Goal: Complete application form: Complete application form

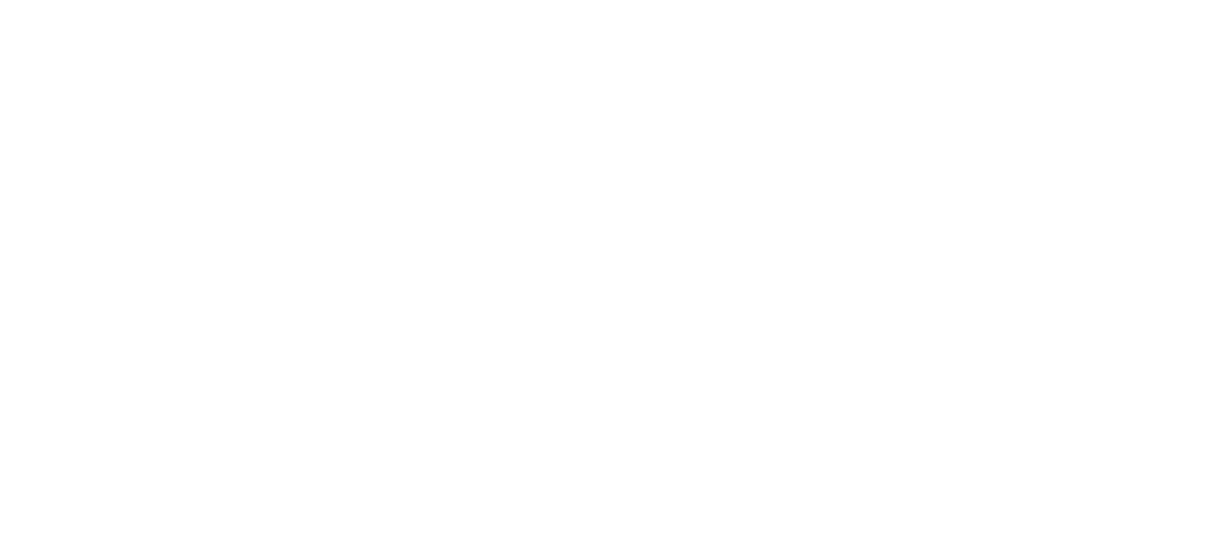
click at [0, 0] on html at bounding box center [0, 0] width 0 height 0
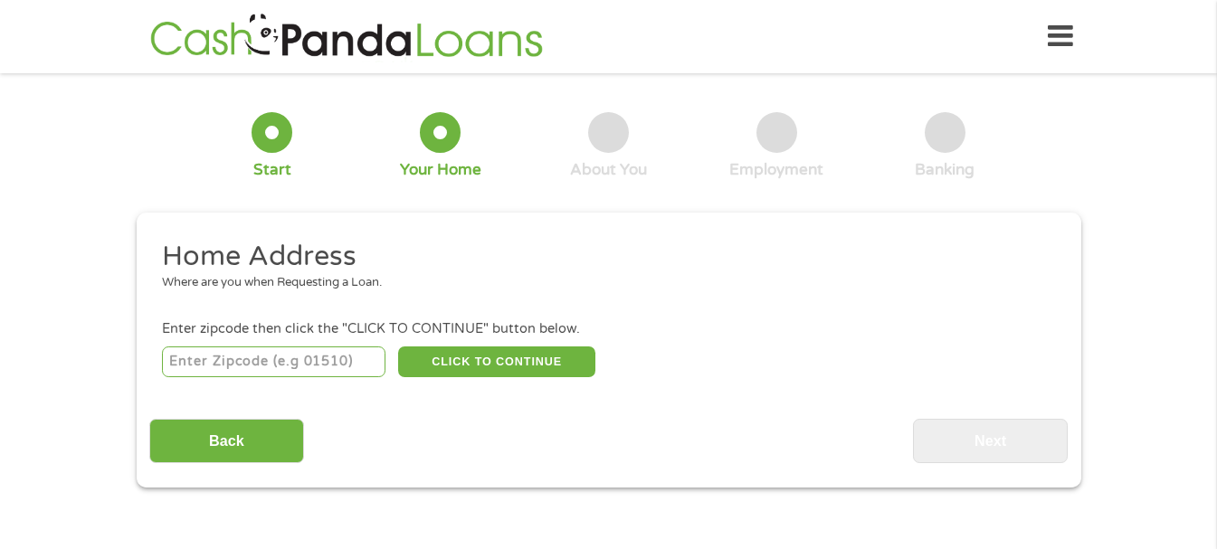
click at [224, 361] on input "number" at bounding box center [273, 362] width 223 height 31
type input "30011"
click at [485, 366] on button "CLICK TO CONTINUE" at bounding box center [496, 362] width 197 height 31
type input "30011"
type input "Auburn"
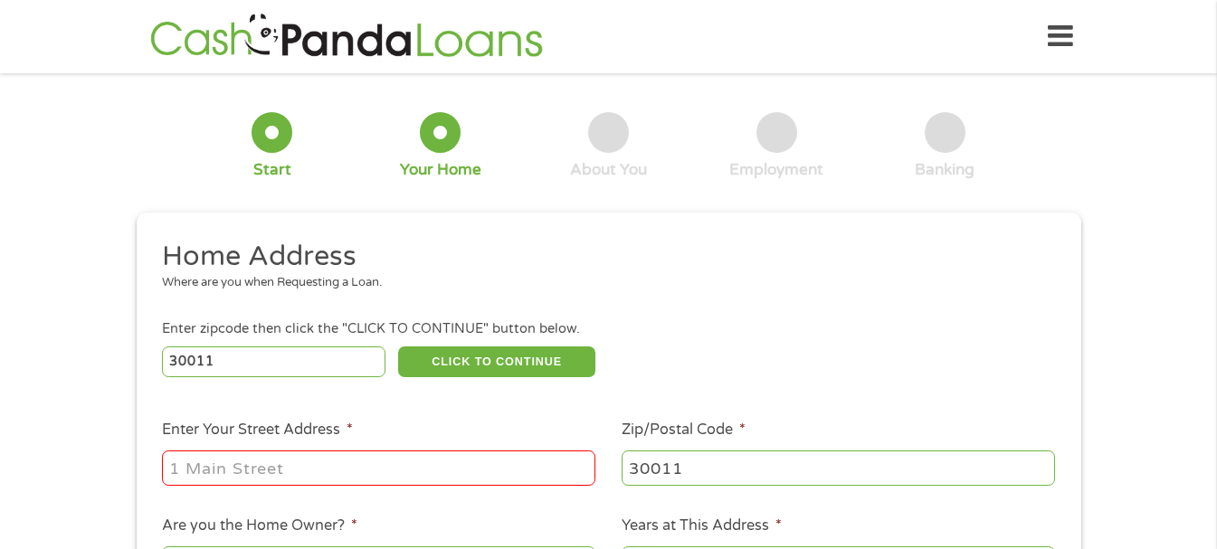
click at [275, 461] on input "Enter Your Street Address *" at bounding box center [378, 468] width 433 height 34
type input "[STREET_ADDRESS]"
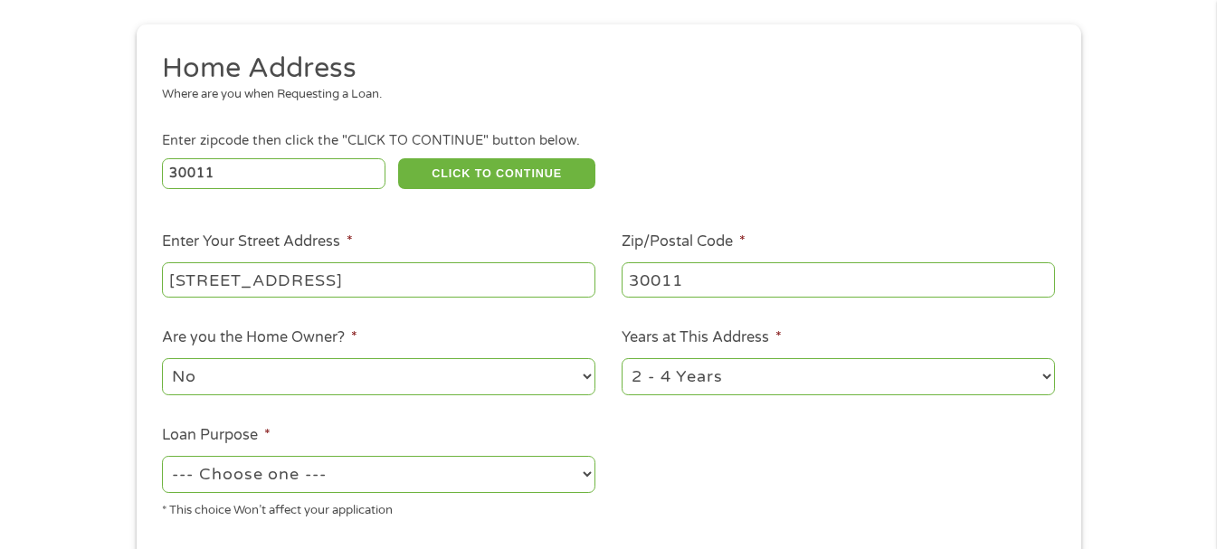
scroll to position [126, 0]
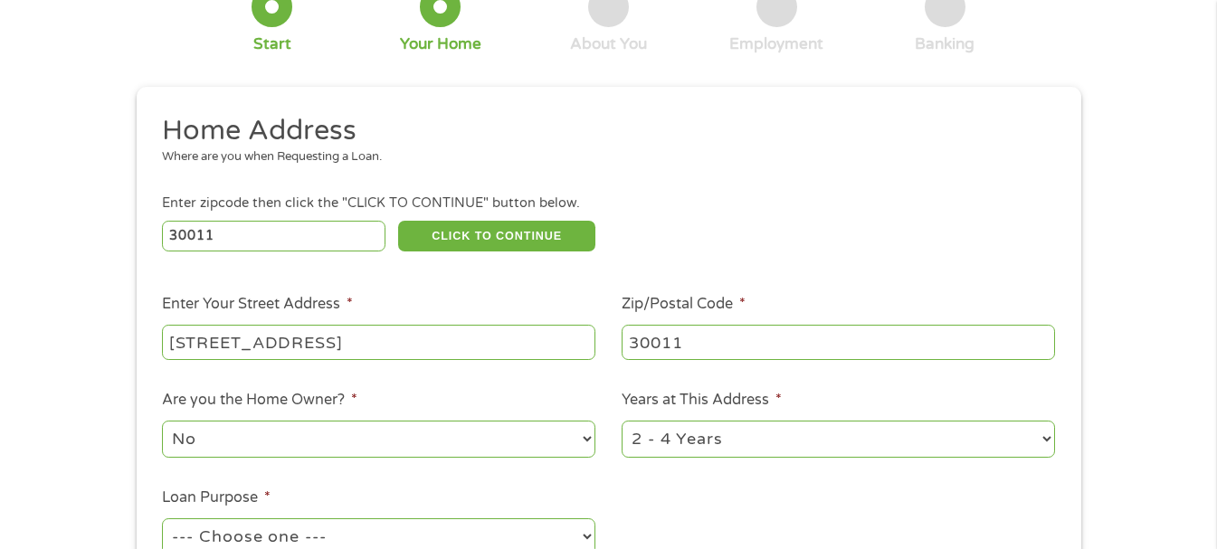
click at [1045, 442] on select "1 Year or less 1 - 2 Years 2 - 4 Years Over 4 Years" at bounding box center [838, 439] width 433 height 37
select select "60months"
click at [622, 421] on select "1 Year or less 1 - 2 Years 2 - 4 Years Over 4 Years" at bounding box center [838, 439] width 433 height 37
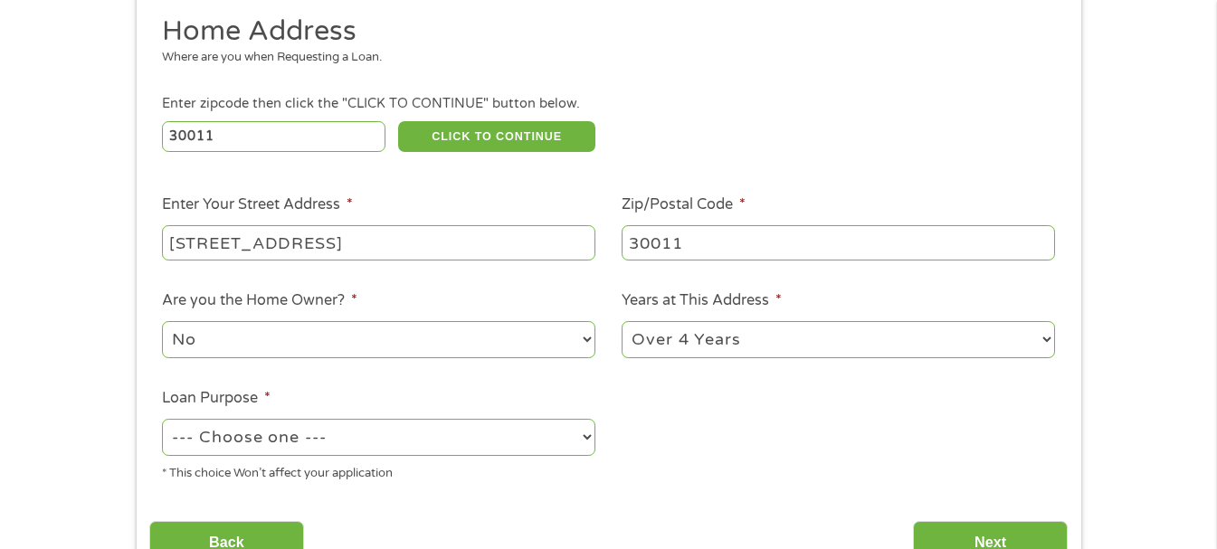
scroll to position [247, 0]
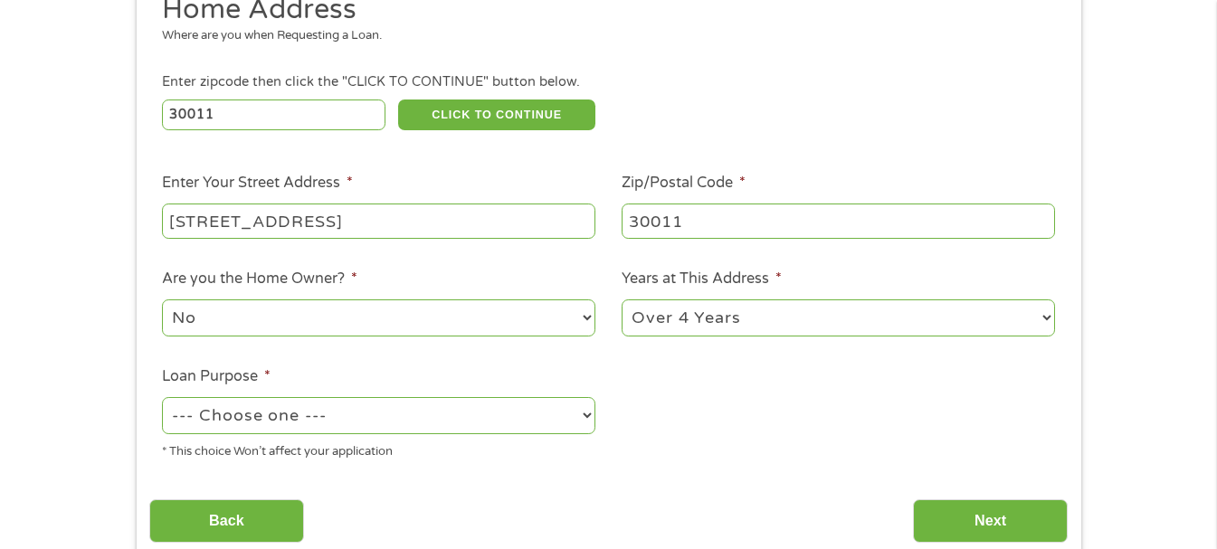
click at [588, 420] on select "--- Choose one --- Pay Bills Debt Consolidation Home Improvement Major Purchase…" at bounding box center [378, 415] width 433 height 37
select select "other"
click at [162, 397] on select "--- Choose one --- Pay Bills Debt Consolidation Home Improvement Major Purchase…" at bounding box center [378, 415] width 433 height 37
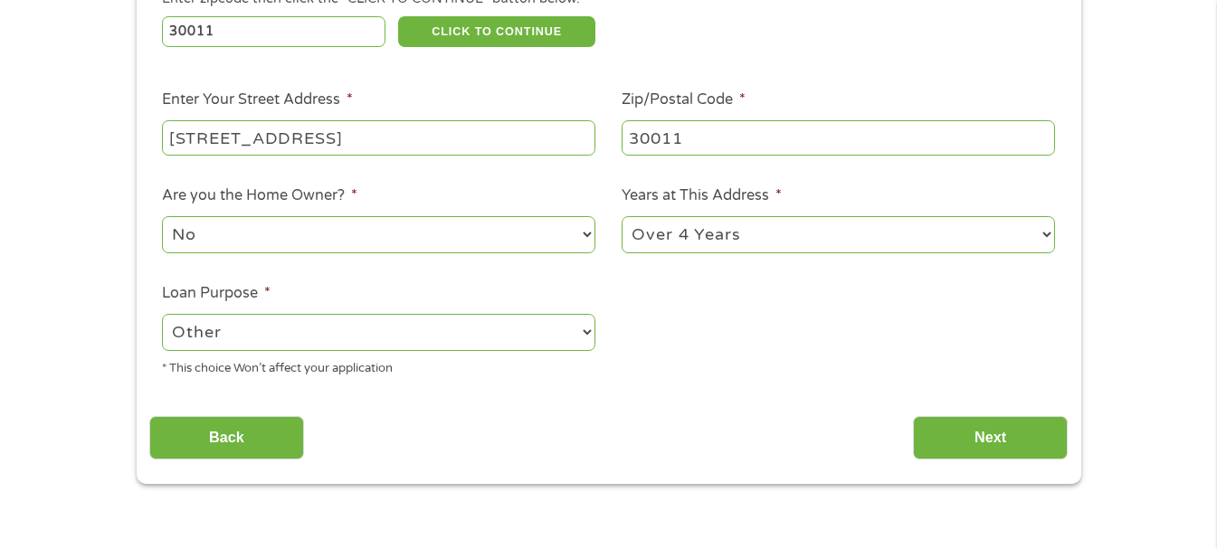
scroll to position [337, 0]
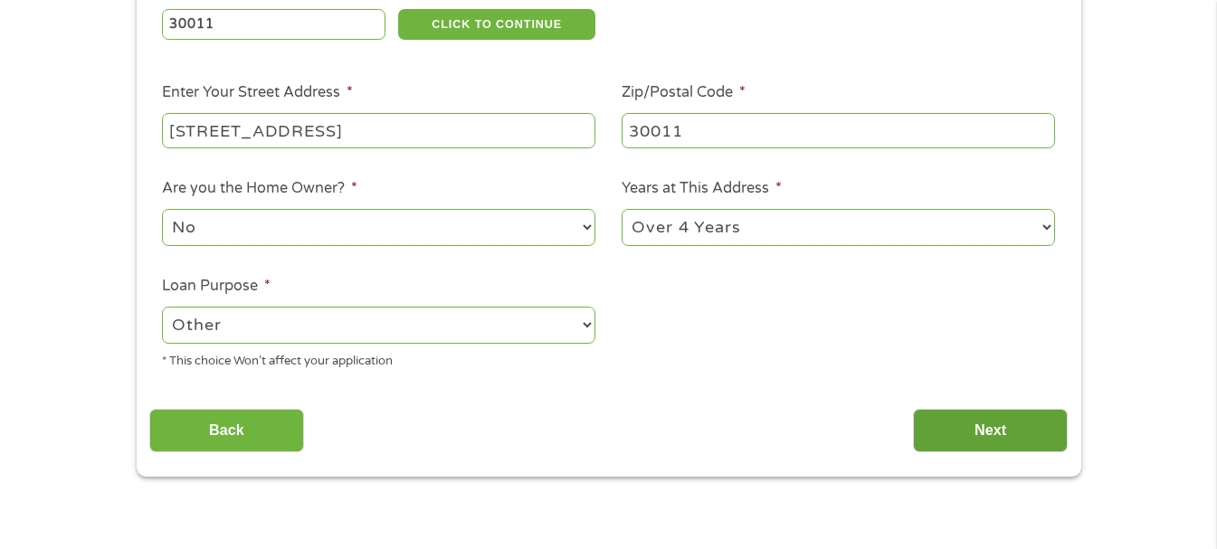
click at [992, 424] on input "Next" at bounding box center [990, 431] width 155 height 44
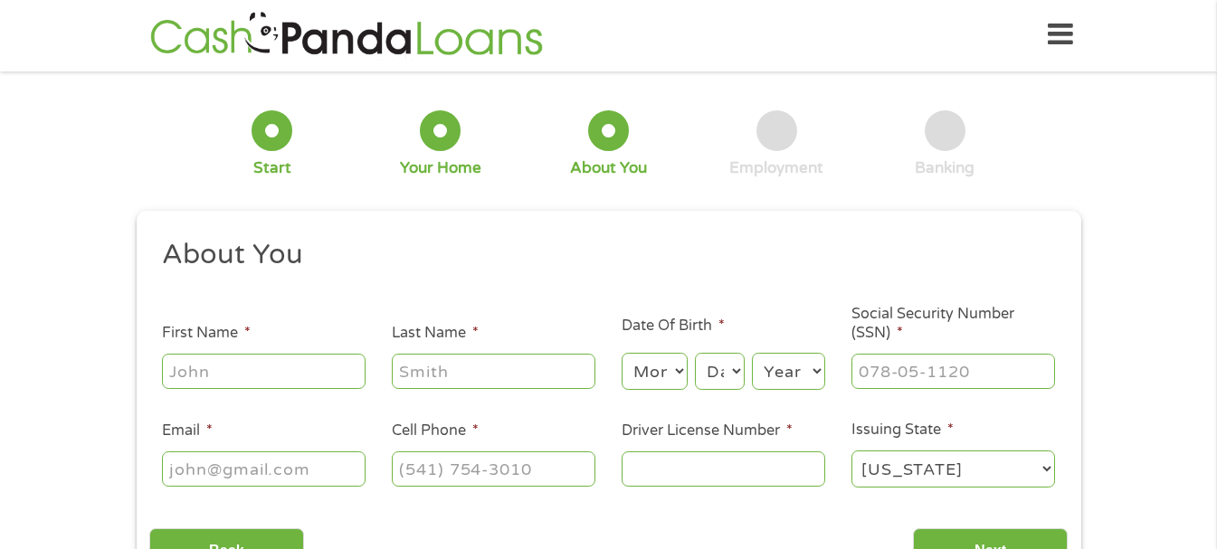
scroll to position [0, 0]
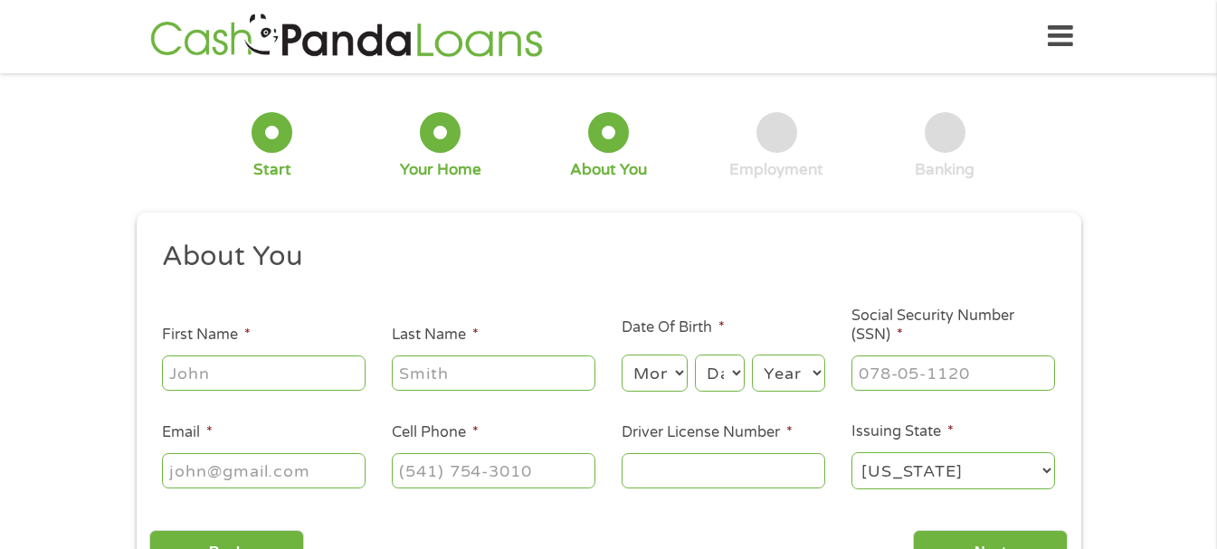
click at [278, 371] on input "First Name *" at bounding box center [264, 373] width 204 height 34
type input "[PERSON_NAME]"
type input "[EMAIL_ADDRESS][DOMAIN_NAME]"
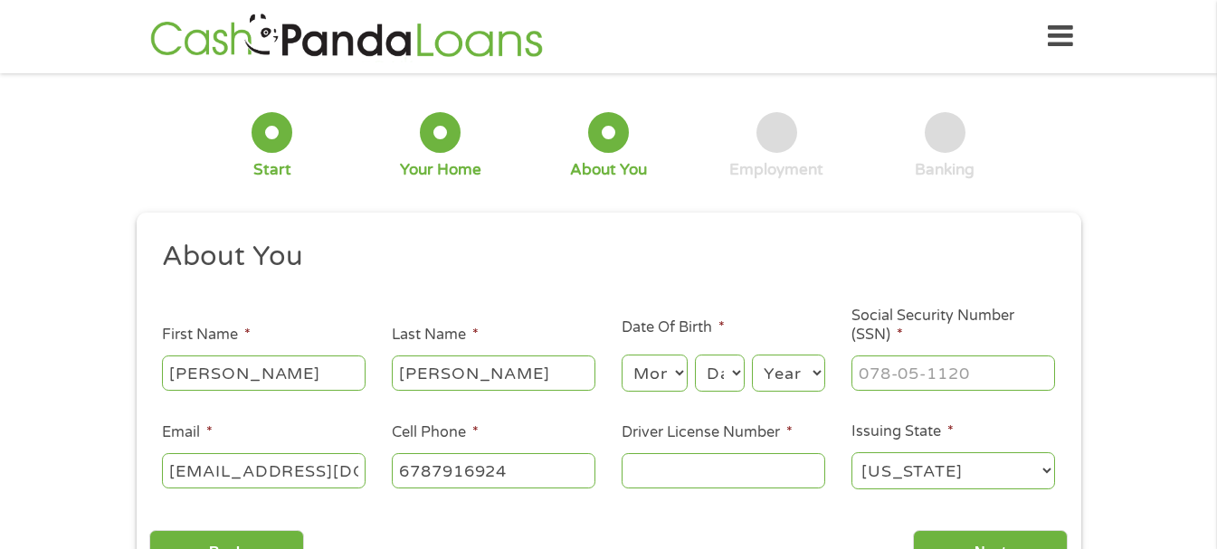
type input "[PHONE_NUMBER]"
click at [681, 371] on select "Month 1 2 3 4 5 6 7 8 9 10 11 12" at bounding box center [655, 373] width 66 height 37
select select "11"
click at [622, 355] on select "Month 1 2 3 4 5 6 7 8 9 10 11 12" at bounding box center [655, 373] width 66 height 37
click at [734, 376] on select "Day 1 2 3 4 5 6 7 8 9 10 11 12 13 14 15 16 17 18 19 20 21 22 23 24 25 26 27 28 …" at bounding box center [719, 373] width 49 height 37
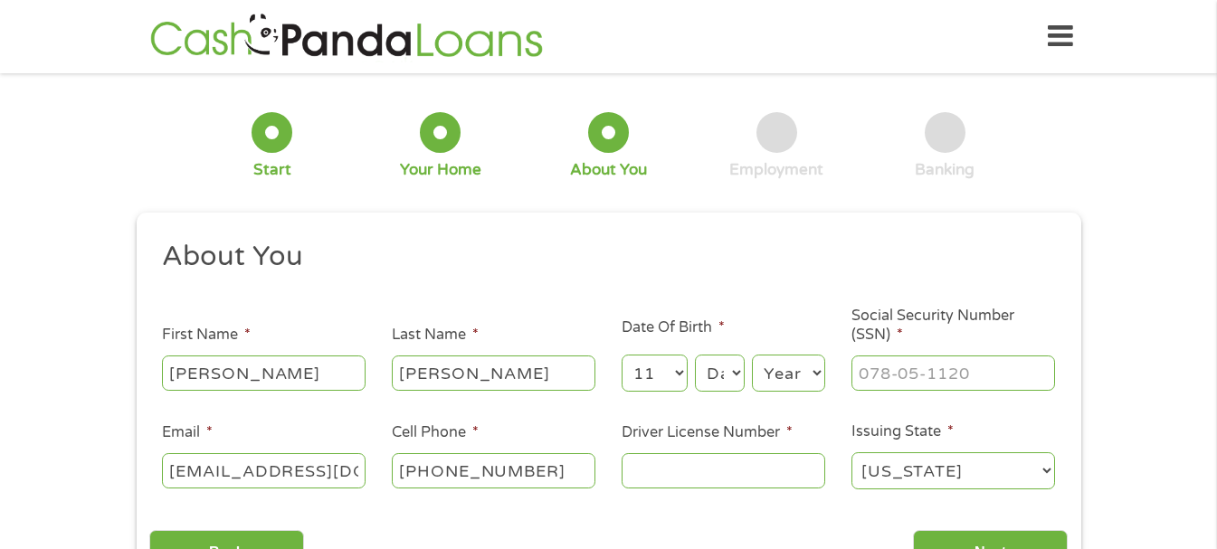
select select "19"
click at [695, 355] on select "Day 1 2 3 4 5 6 7 8 9 10 11 12 13 14 15 16 17 18 19 20 21 22 23 24 25 26 27 28 …" at bounding box center [719, 373] width 49 height 37
click at [819, 373] on select "Year [DATE] 2006 2005 2004 2003 2002 2001 2000 1999 1998 1997 1996 1995 1994 19…" at bounding box center [788, 373] width 73 height 37
select select "1965"
click at [752, 355] on select "Year [DATE] 2006 2005 2004 2003 2002 2001 2000 1999 1998 1997 1996 1995 1994 19…" at bounding box center [788, 373] width 73 height 37
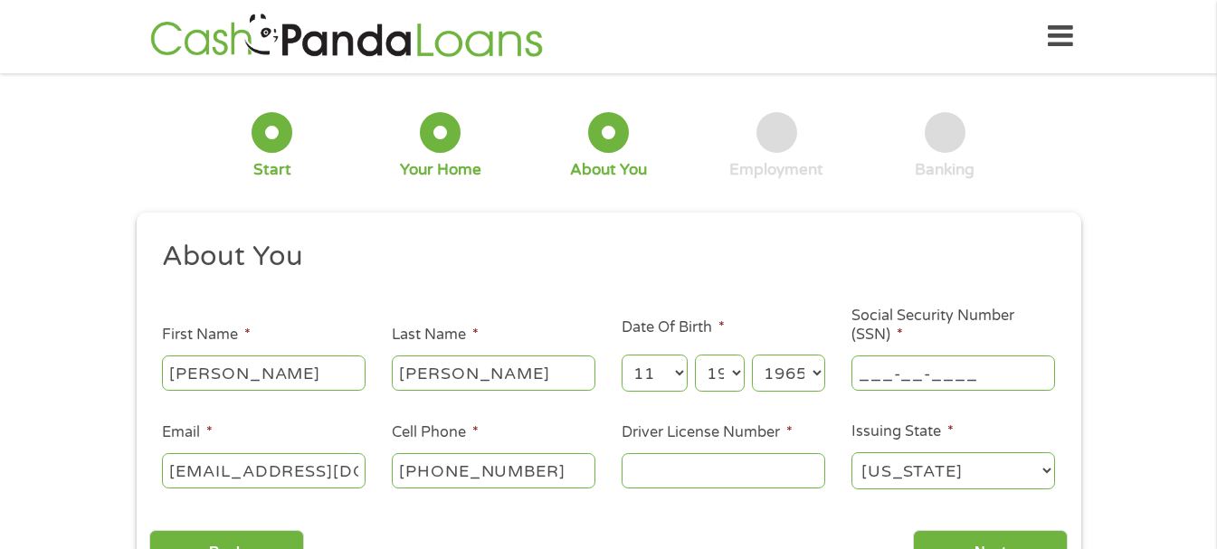
click at [899, 373] on input "___-__-____" at bounding box center [953, 373] width 204 height 34
click at [923, 371] on input "252-38-9874" at bounding box center [953, 373] width 204 height 34
click at [938, 371] on input "252-39-9874" at bounding box center [953, 373] width 204 height 34
type input "252-39-0874"
drag, startPoint x: 671, startPoint y: 475, endPoint x: 674, endPoint y: 465, distance: 10.3
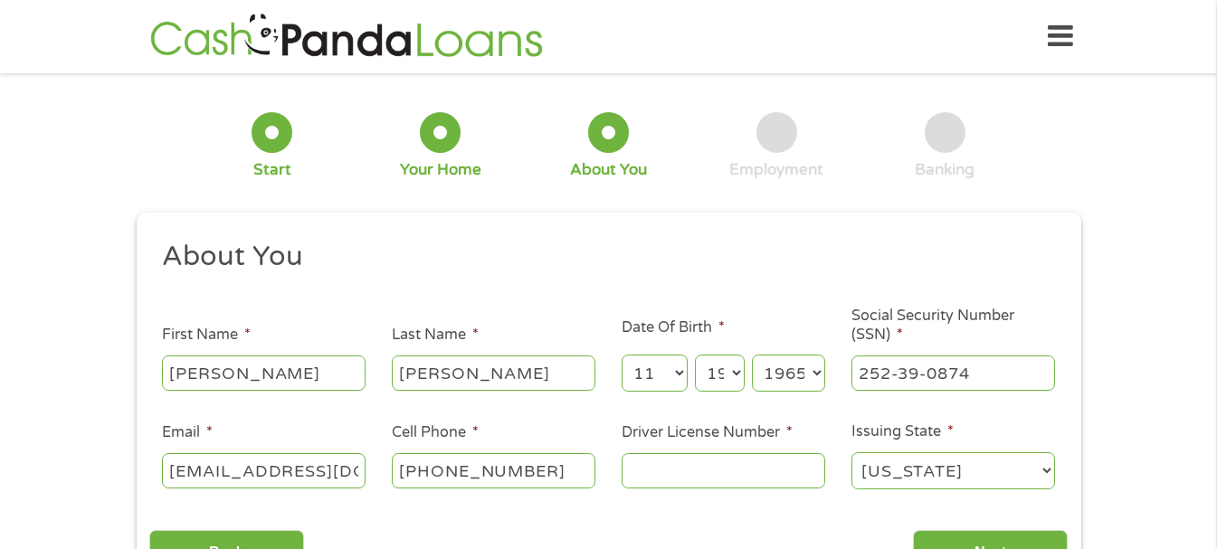
click at [674, 468] on input "Driver License Number *" at bounding box center [724, 470] width 204 height 34
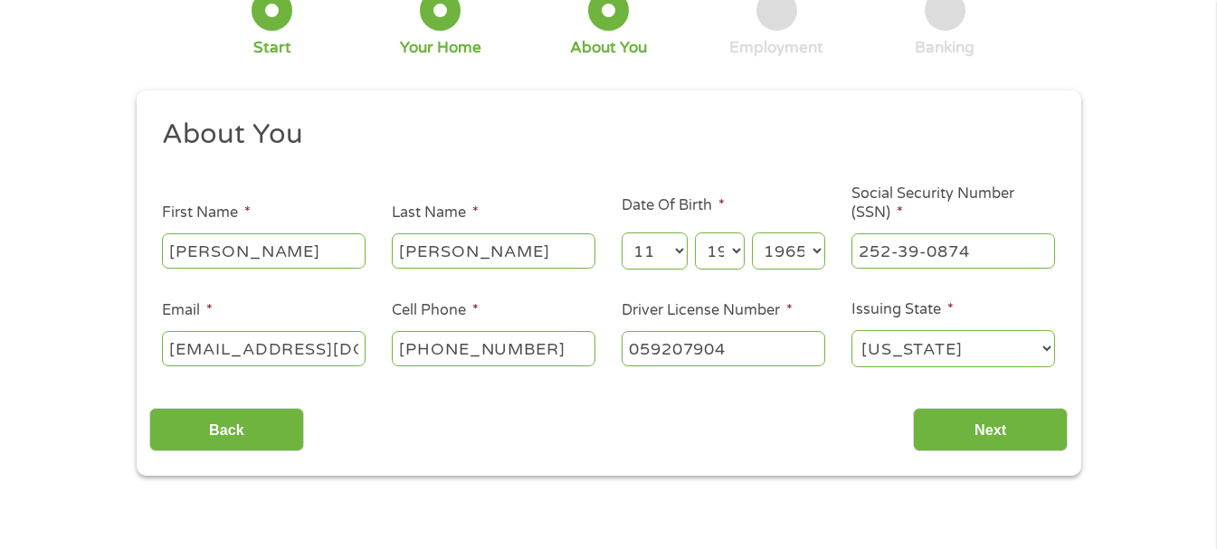
scroll to position [151, 0]
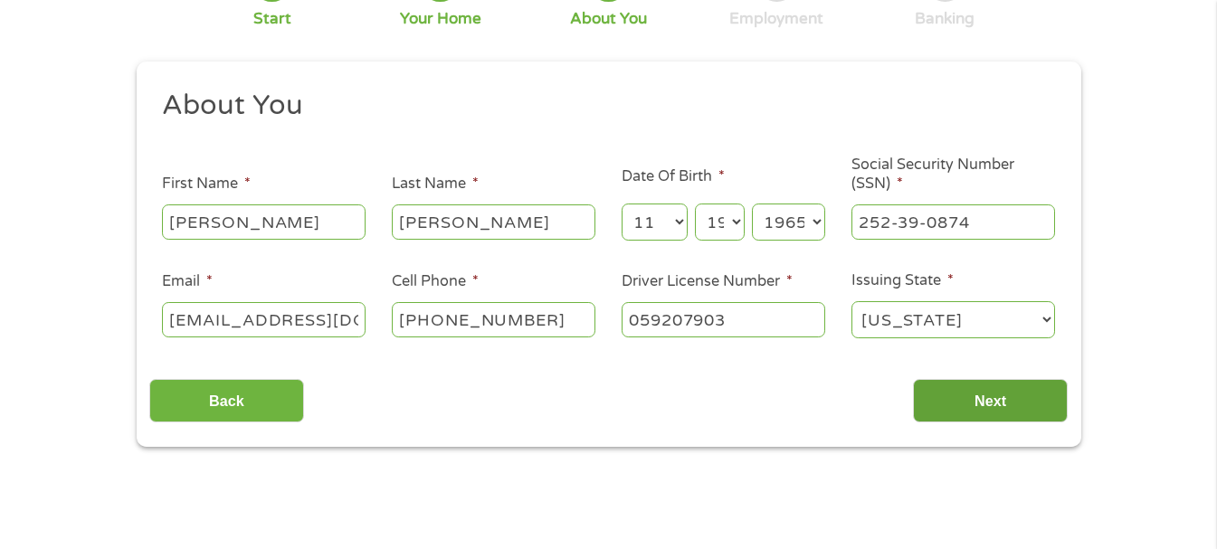
type input "059207903"
click at [970, 404] on input "Next" at bounding box center [990, 401] width 155 height 44
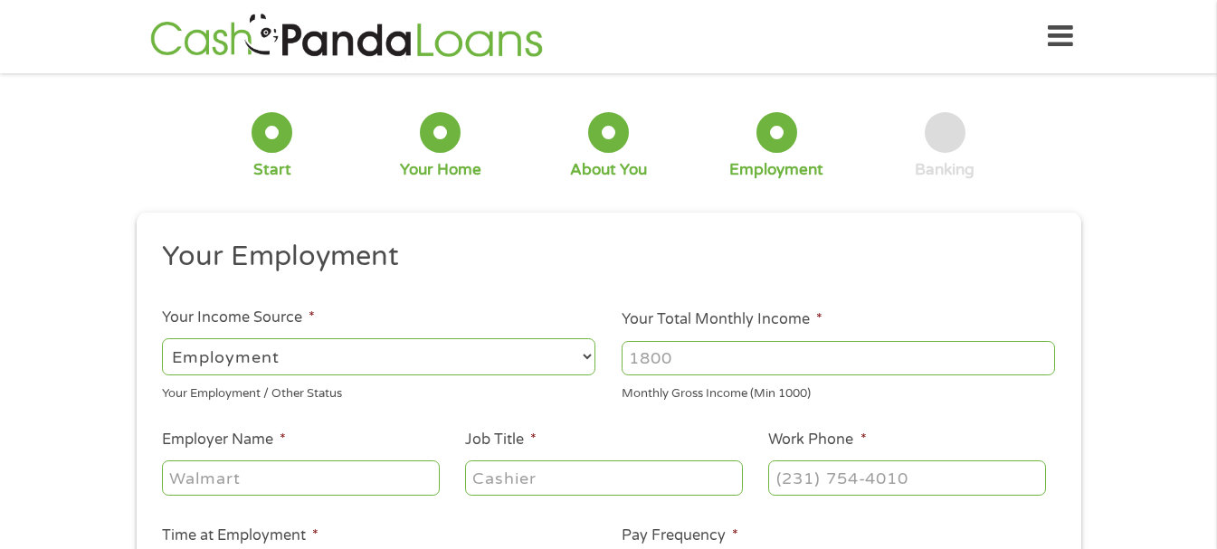
scroll to position [7, 7]
click at [588, 357] on select "--- Choose one --- Employment [DEMOGRAPHIC_DATA] Benefits" at bounding box center [378, 356] width 433 height 37
select select "benefits"
click at [162, 338] on select "--- Choose one --- Employment [DEMOGRAPHIC_DATA] Benefits" at bounding box center [378, 356] width 433 height 37
type input "Other"
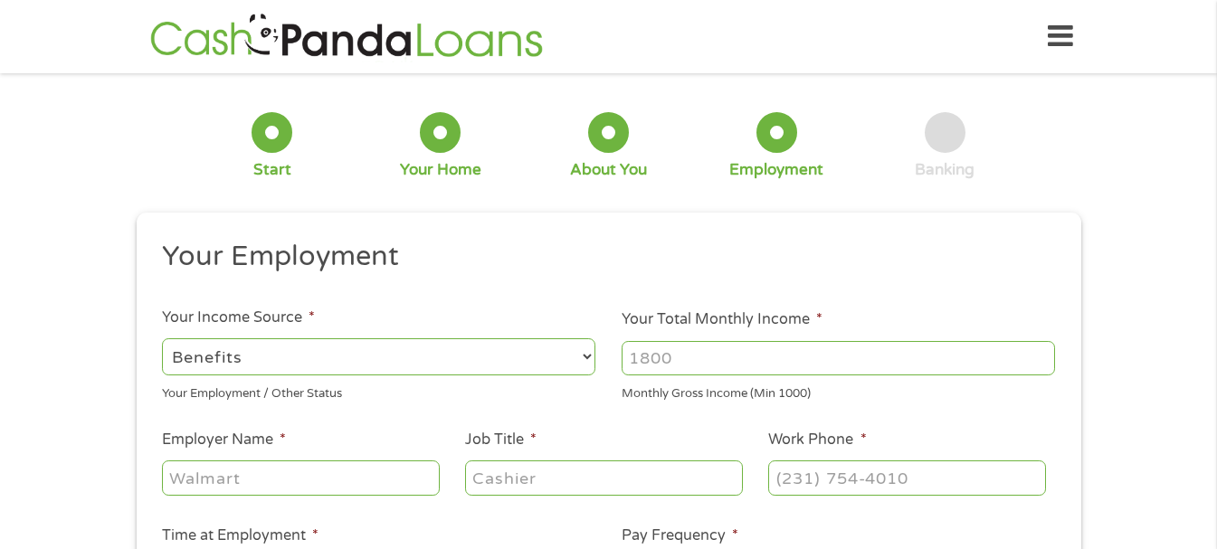
type input "[PHONE_NUMBER]"
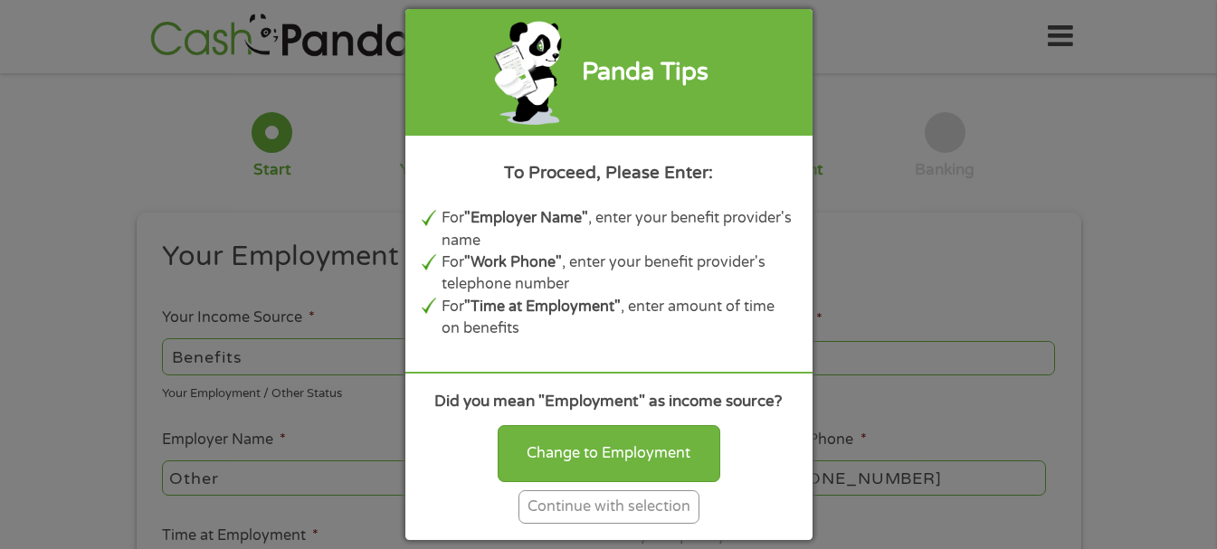
click at [306, 351] on div "Panda Tips To Proceed, Please Enter: For "Employer Name" , enter your benefit p…" at bounding box center [608, 274] width 1217 height 549
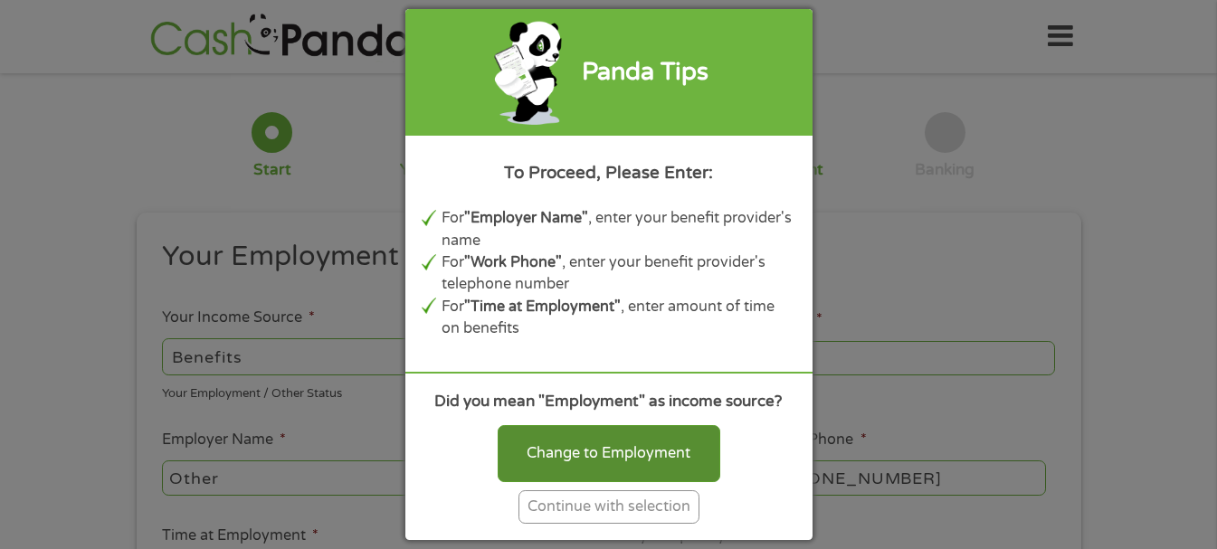
click at [651, 458] on div "Change to Employment" at bounding box center [609, 453] width 223 height 56
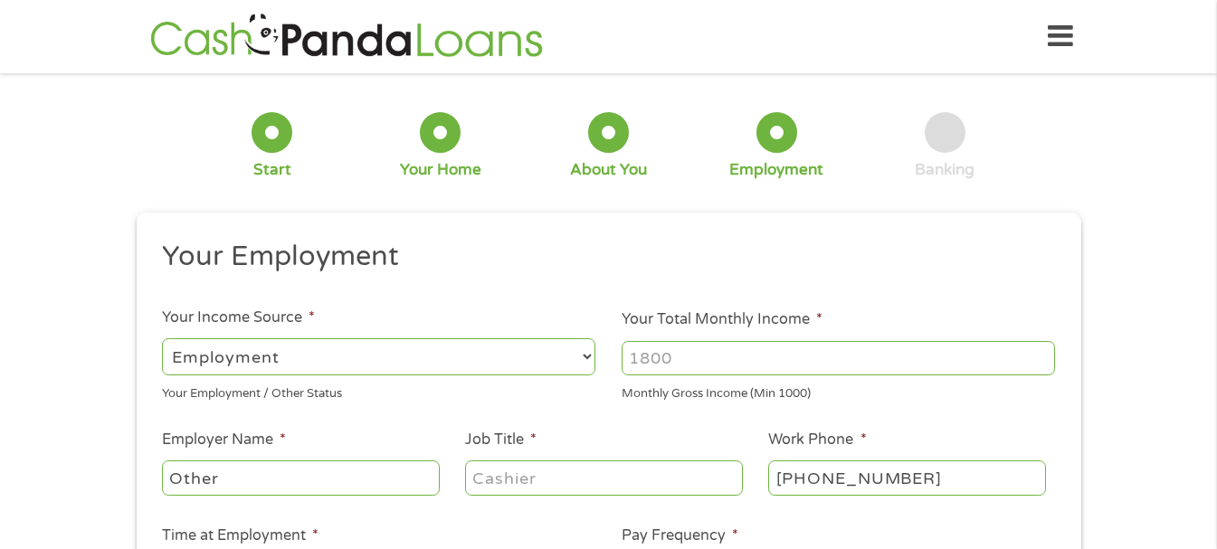
click at [593, 357] on select "--- Choose one --- Employment [DEMOGRAPHIC_DATA] Benefits" at bounding box center [378, 356] width 433 height 37
select select "benefits"
click at [162, 338] on select "--- Choose one --- Employment [DEMOGRAPHIC_DATA] Benefits" at bounding box center [378, 356] width 433 height 37
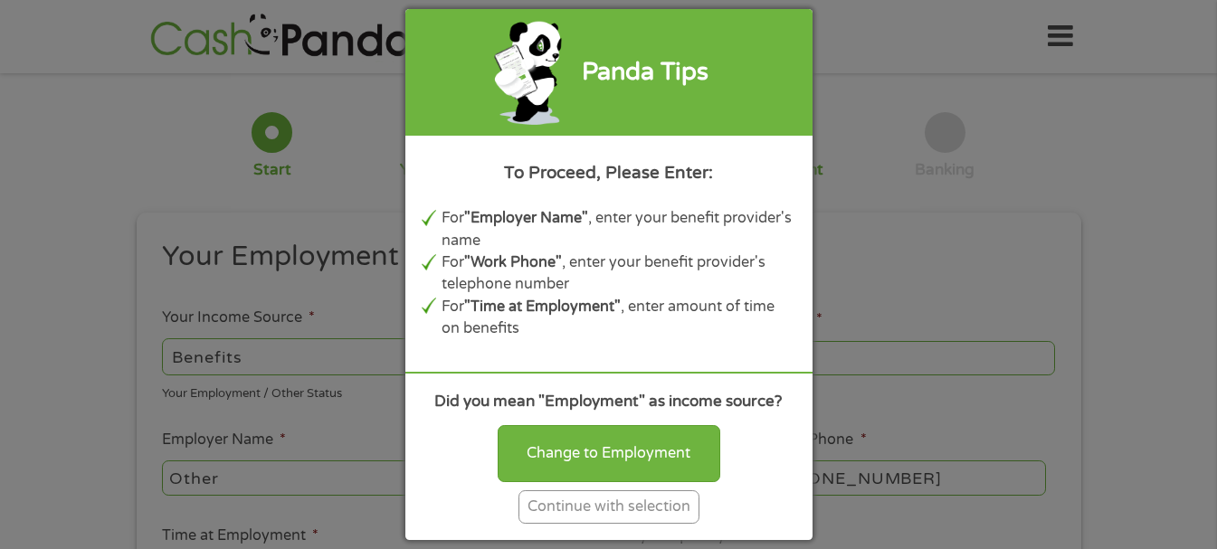
click at [627, 508] on div "Continue with selection" at bounding box center [608, 506] width 181 height 33
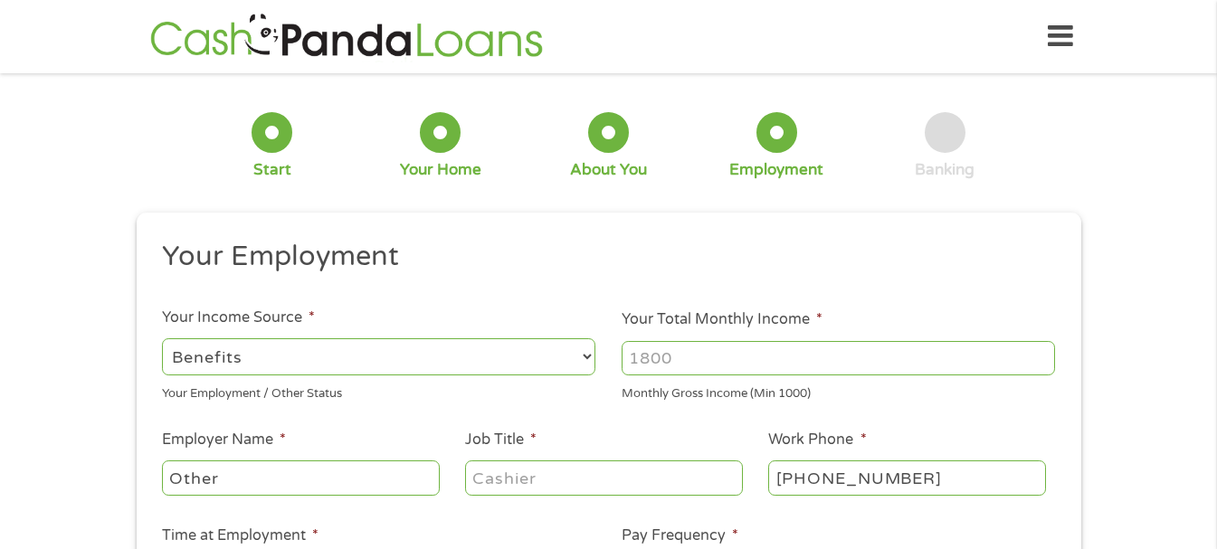
click at [715, 357] on input "Your Total Monthly Income *" at bounding box center [838, 358] width 433 height 34
type input "960"
click at [256, 478] on input "Other" at bounding box center [300, 478] width 277 height 34
type input "O"
type input "ssdi"
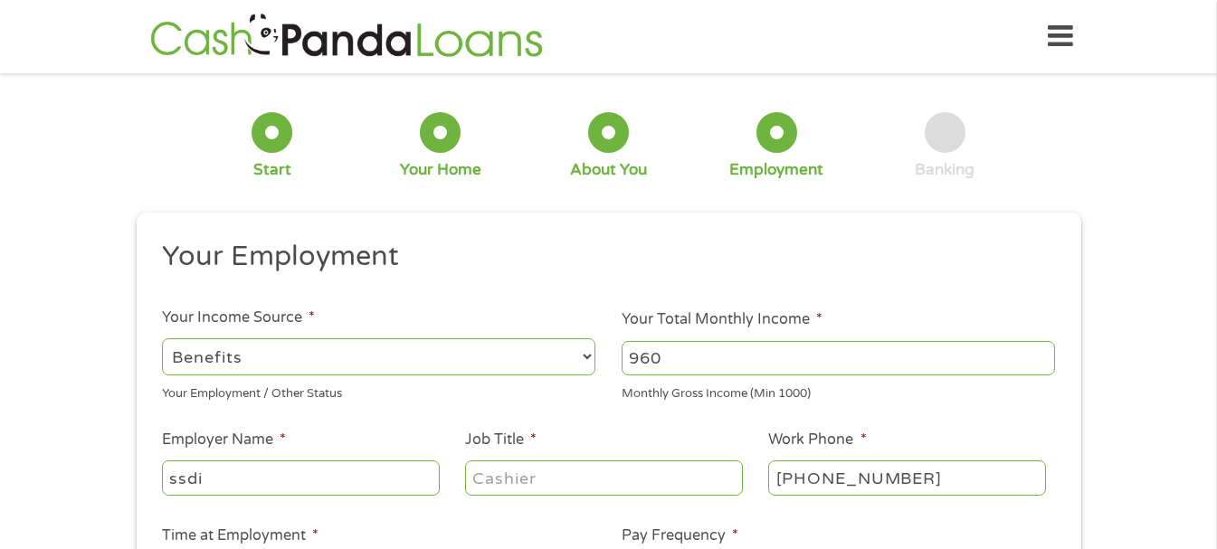
click at [516, 476] on input "Job Title *" at bounding box center [603, 478] width 277 height 34
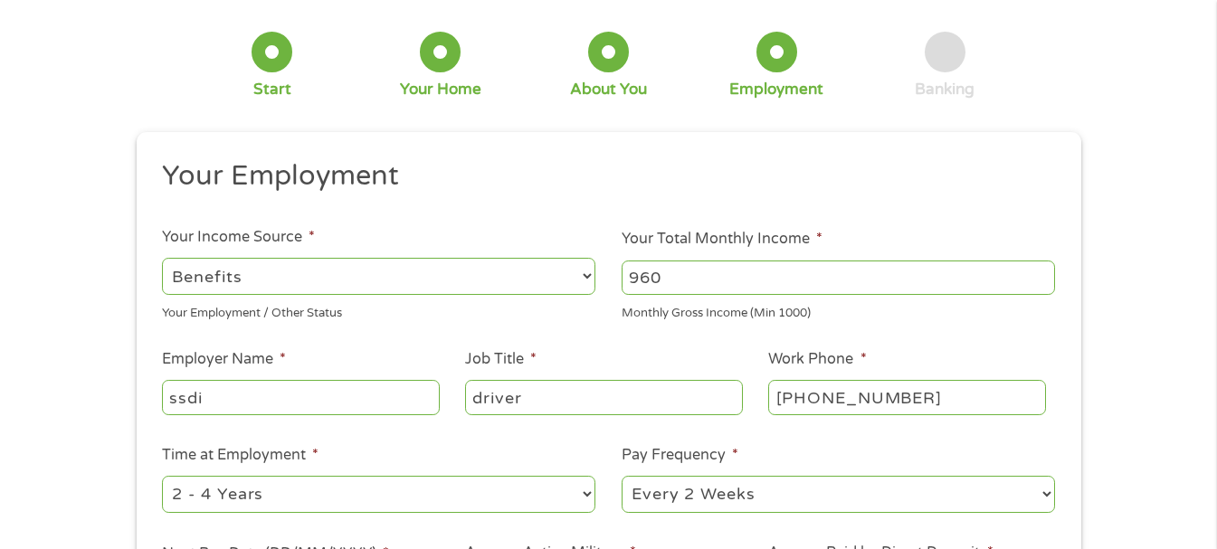
scroll to position [90, 0]
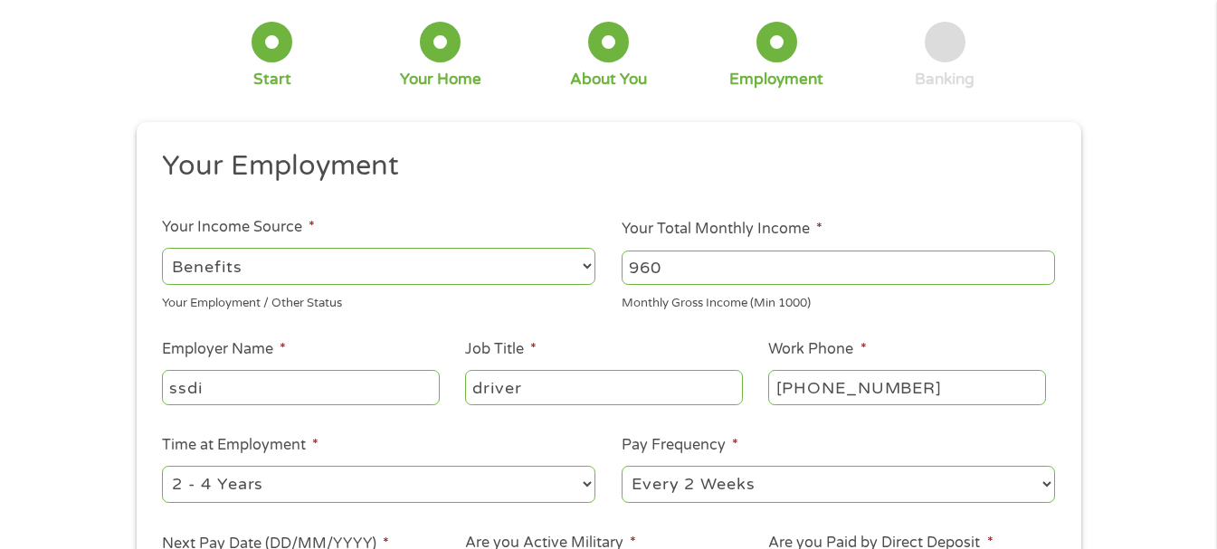
type input "driver"
drag, startPoint x: 589, startPoint y: 491, endPoint x: 576, endPoint y: 494, distance: 13.0
click at [588, 491] on select "--- Choose one --- 1 Year or less 1 - 2 Years 2 - 4 Years Over 4 Years" at bounding box center [378, 484] width 433 height 37
select select "12months"
click at [162, 466] on select "--- Choose one --- 1 Year or less 1 - 2 Years 2 - 4 Years Over 4 Years" at bounding box center [378, 484] width 433 height 37
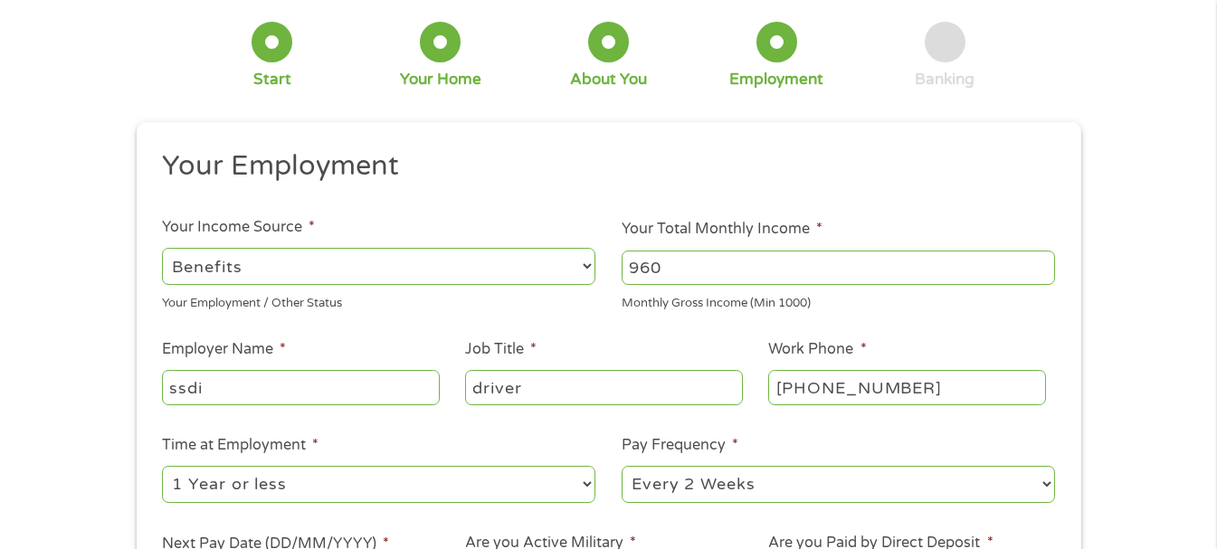
click at [1046, 489] on select "--- Choose one --- Every 2 Weeks Every Week Monthly Semi-Monthly" at bounding box center [838, 484] width 433 height 37
select select "monthly"
click at [622, 466] on select "--- Choose one --- Every 2 Weeks Every Week Monthly Semi-Monthly" at bounding box center [838, 484] width 433 height 37
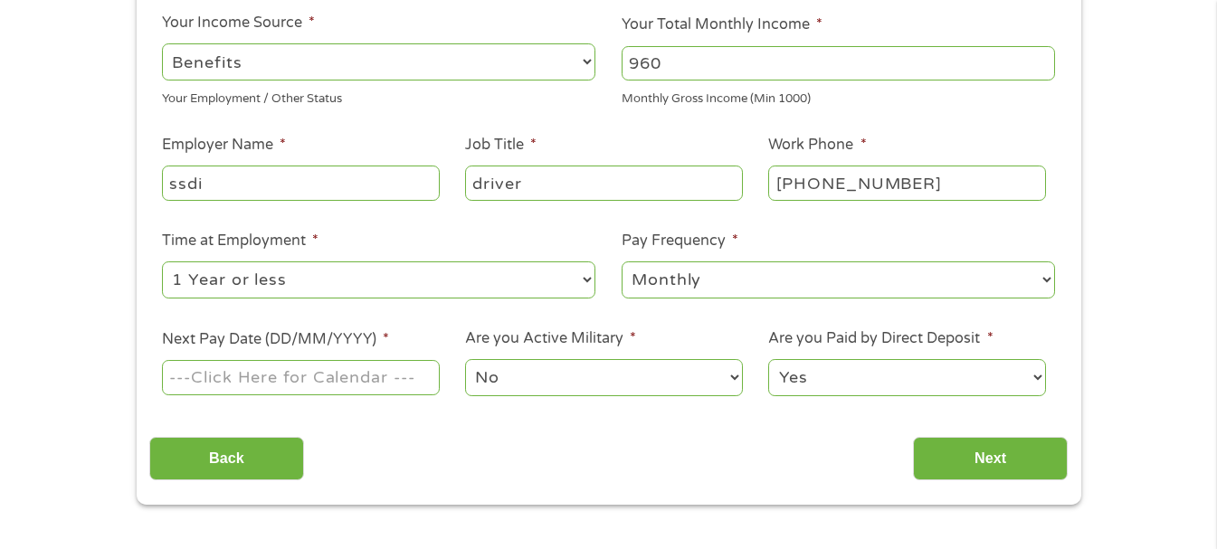
scroll to position [301, 0]
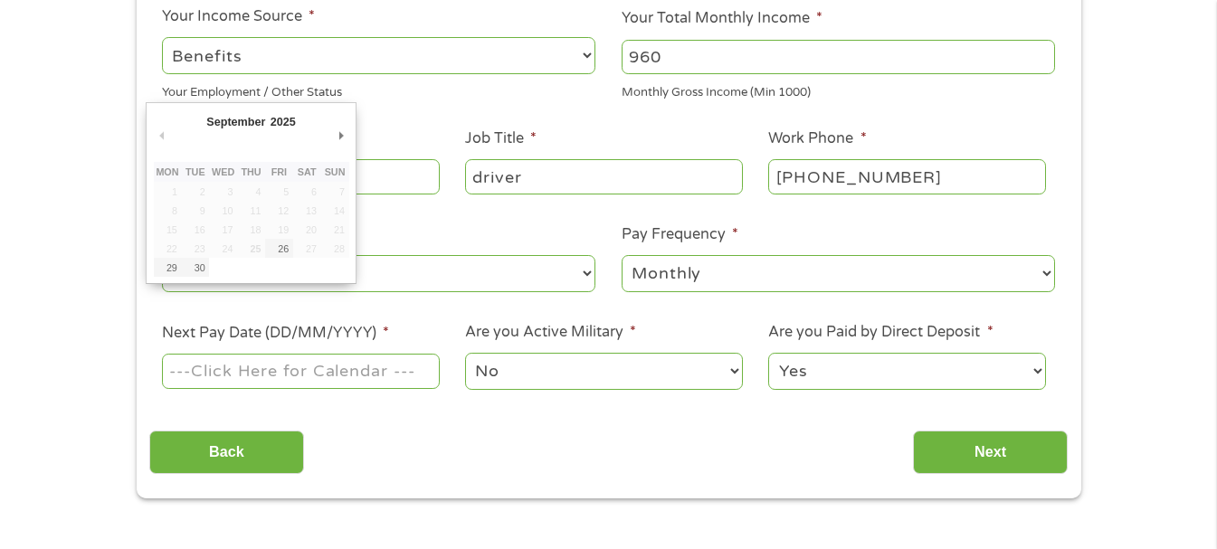
click at [290, 373] on input "Next Pay Date (DD/MM/YYYY) *" at bounding box center [300, 371] width 277 height 34
type input "[DATE]"
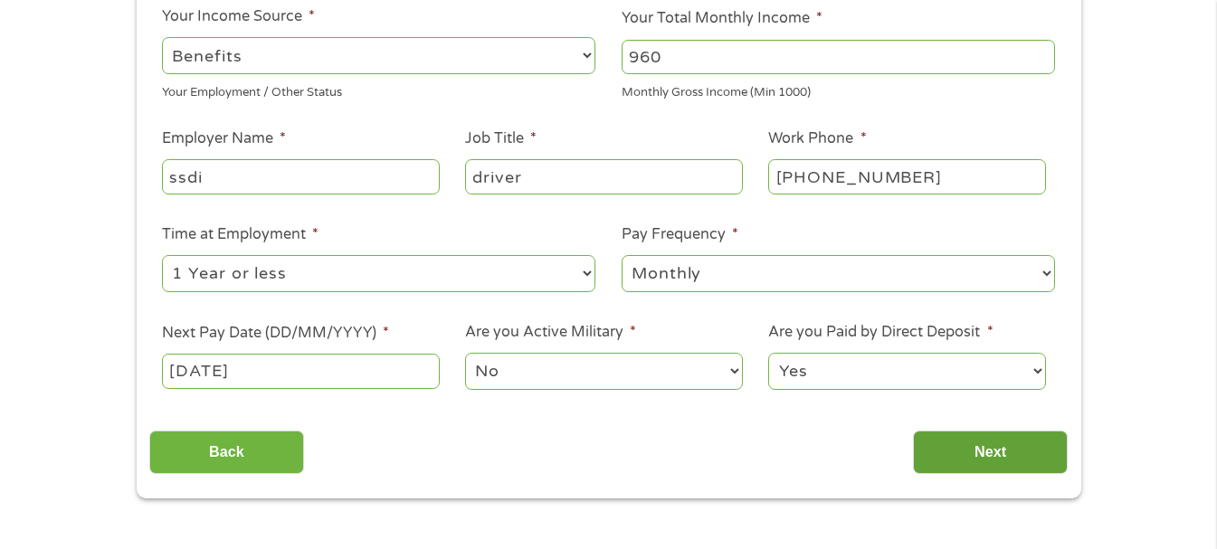
click at [979, 456] on input "Next" at bounding box center [990, 453] width 155 height 44
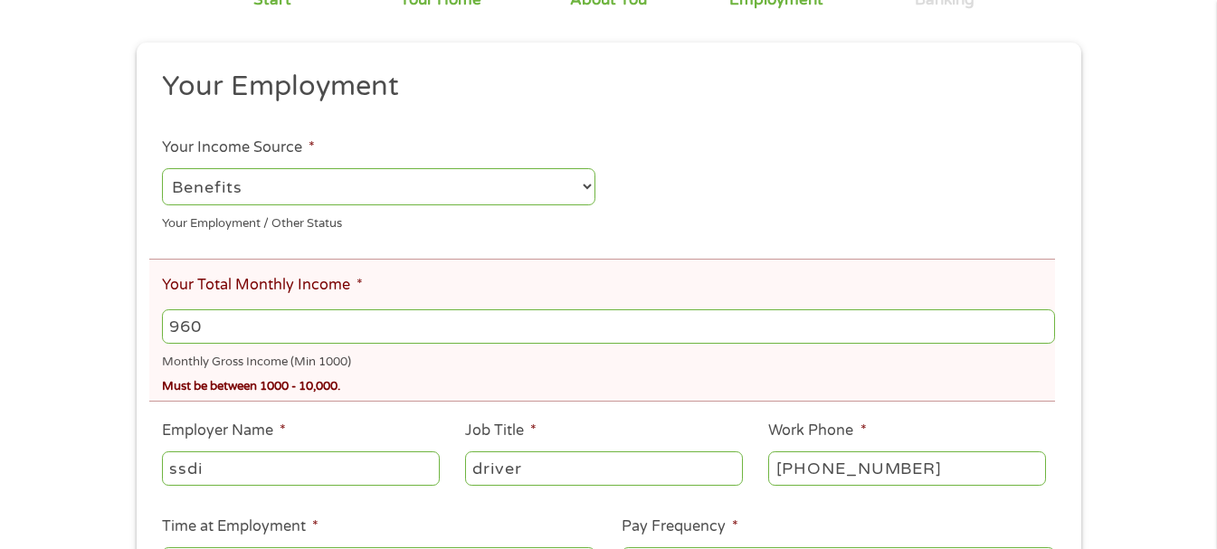
scroll to position [242, 0]
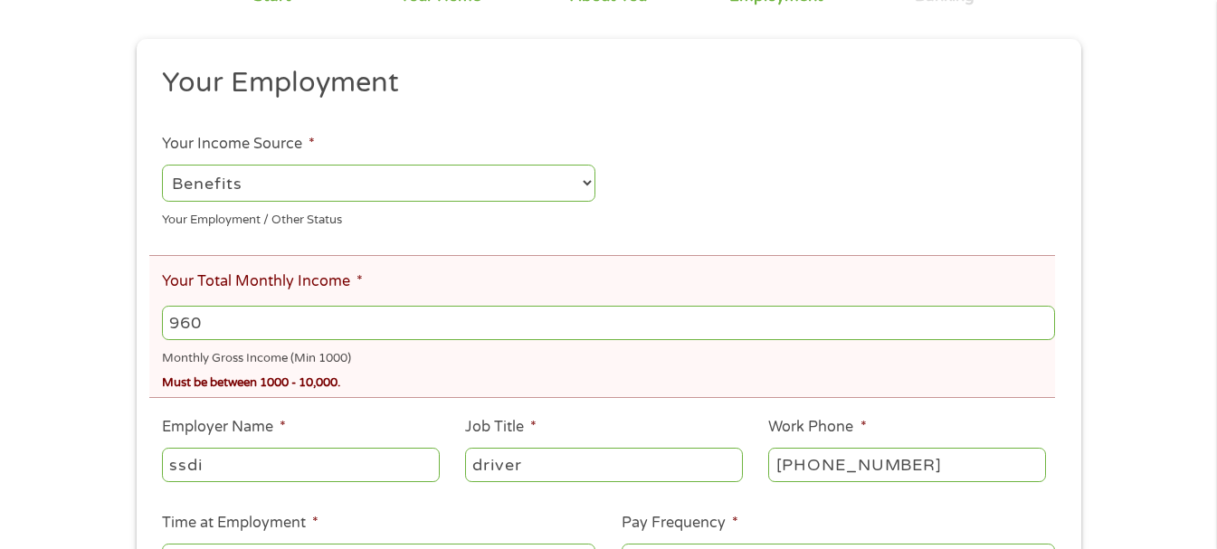
click at [220, 323] on input "960" at bounding box center [608, 323] width 892 height 34
type input "9"
click at [267, 332] on input "1000" at bounding box center [608, 323] width 892 height 34
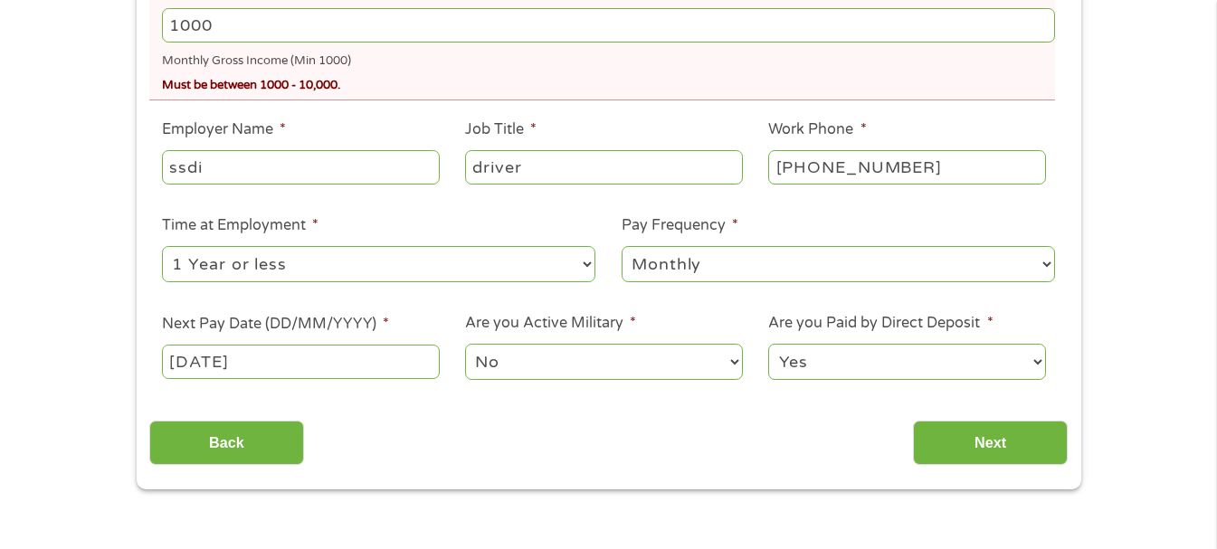
scroll to position [573, 0]
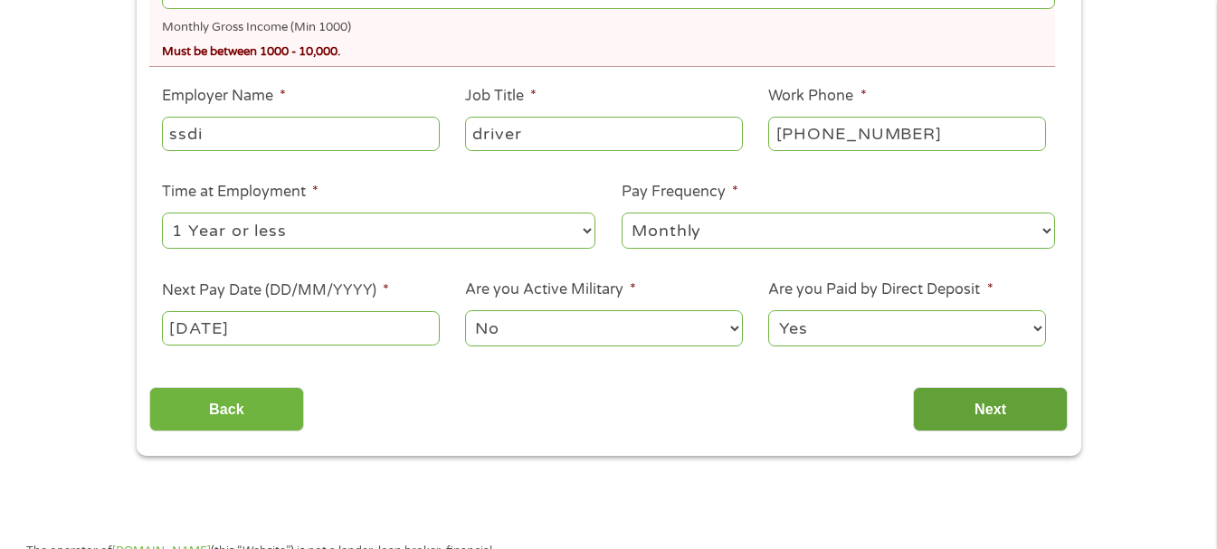
type input "1000"
click at [975, 417] on input "Next" at bounding box center [990, 409] width 155 height 44
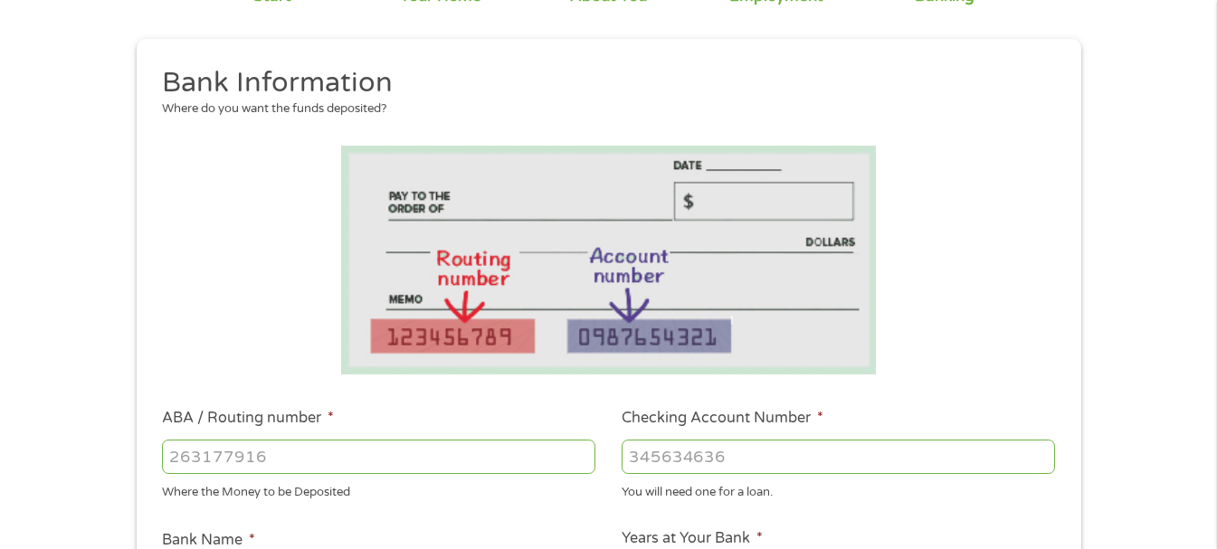
scroll to position [181, 0]
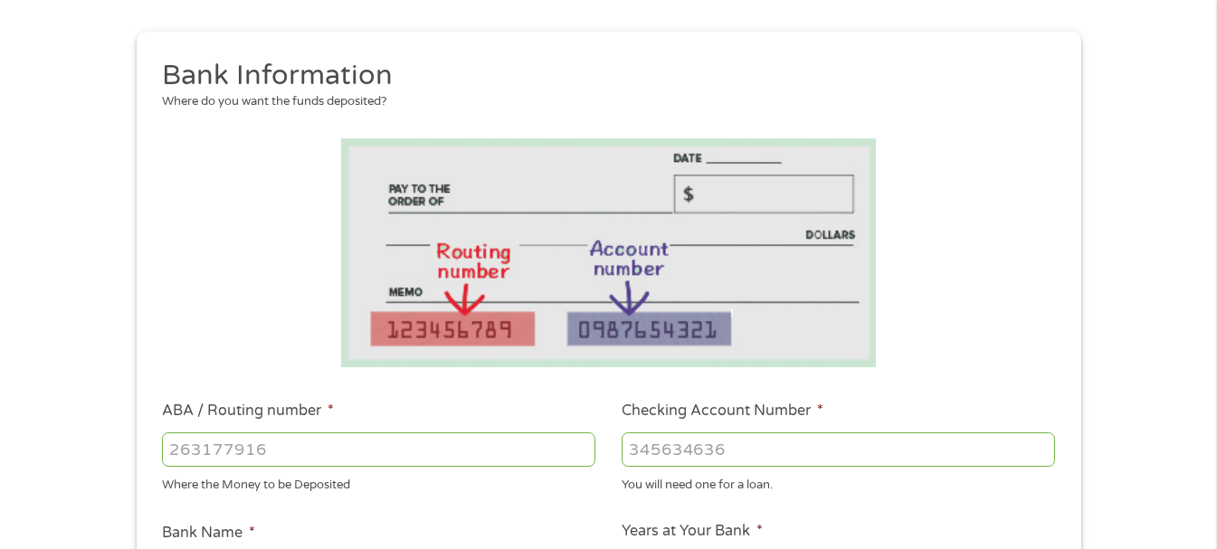
click at [226, 449] on input "ABA / Routing number *" at bounding box center [378, 449] width 433 height 34
type input "124303162"
type input "GOBANK A DIVISION OF GREEN DOT BANK"
type input "124303162"
click at [687, 451] on input "Checking Account Number *" at bounding box center [838, 449] width 433 height 34
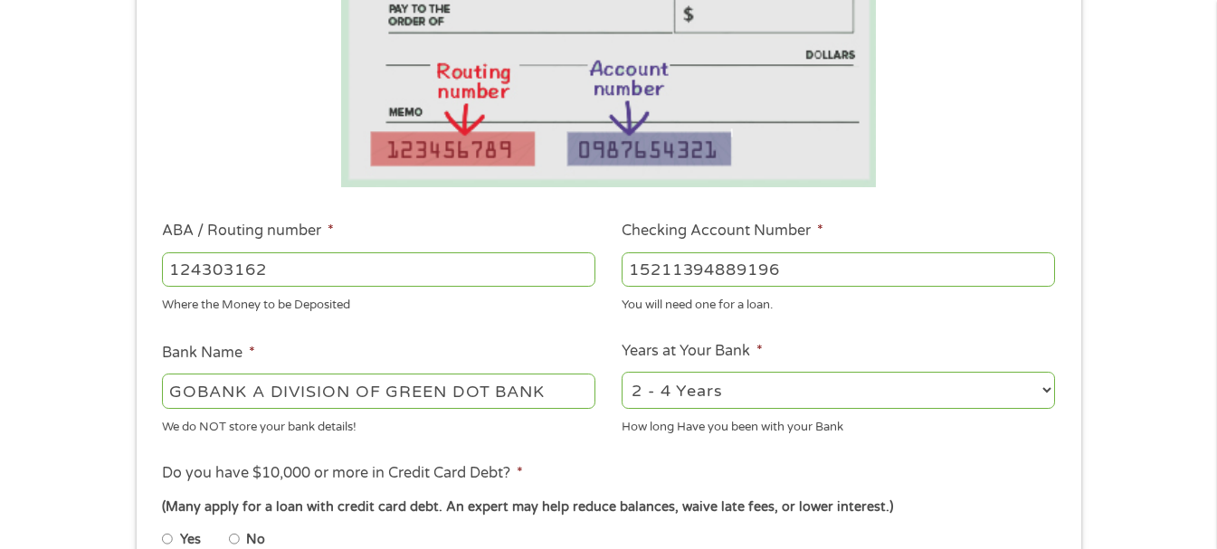
scroll to position [362, 0]
type input "15211394889196"
click at [1045, 388] on select "2 - 4 Years 6 - 12 Months 1 - 2 Years Over 4 Years" at bounding box center [838, 389] width 433 height 37
select select "24months"
click at [622, 371] on select "2 - 4 Years 6 - 12 Months 1 - 2 Years Over 4 Years" at bounding box center [838, 389] width 433 height 37
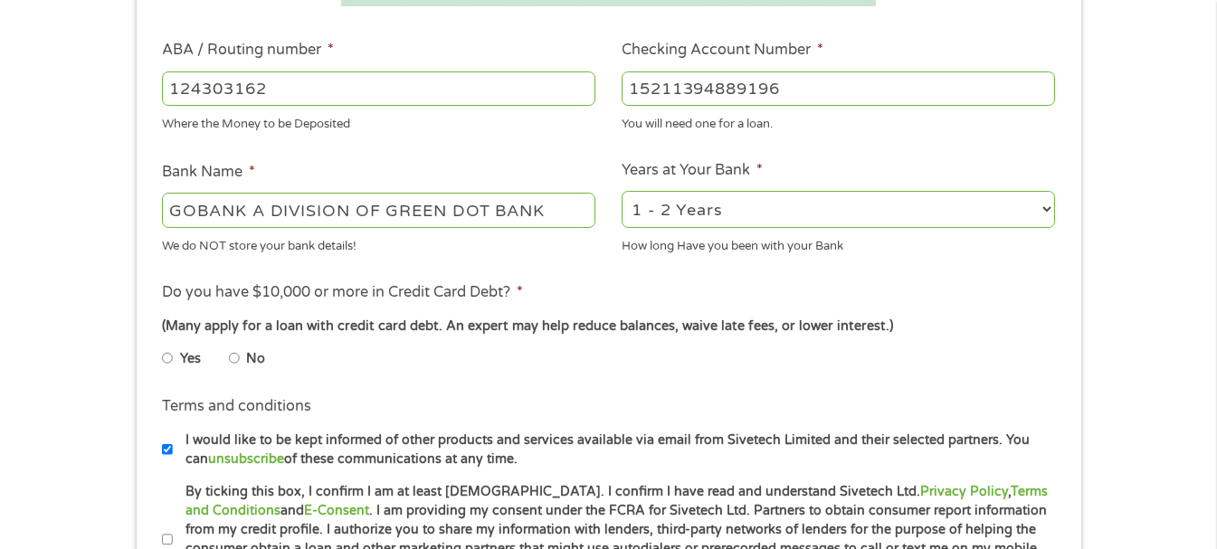
scroll to position [543, 0]
click at [238, 354] on input "No" at bounding box center [234, 357] width 11 height 29
radio input "true"
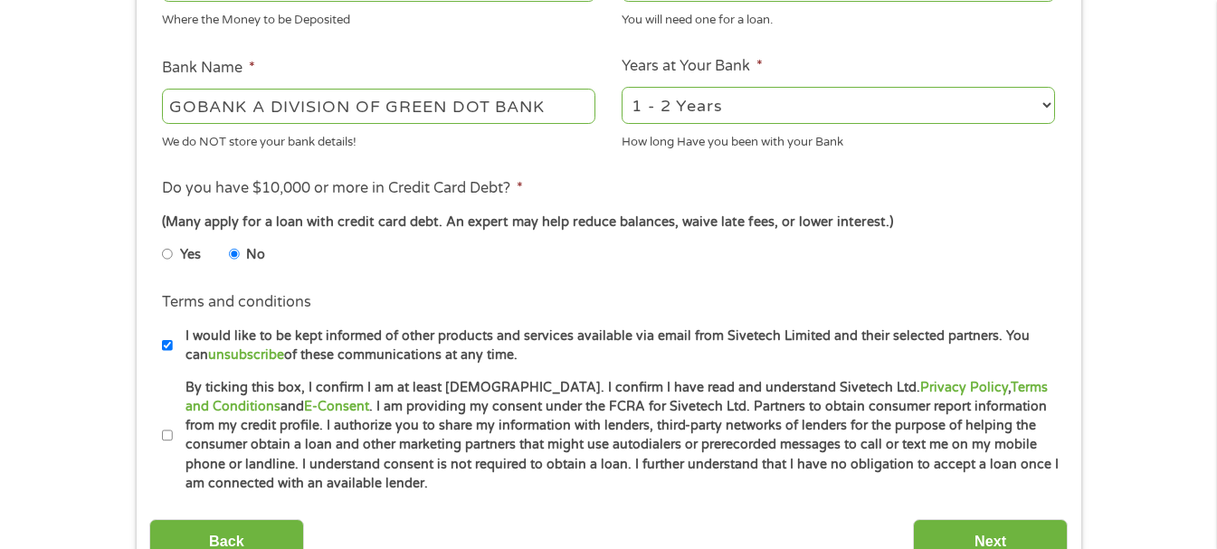
scroll to position [663, 0]
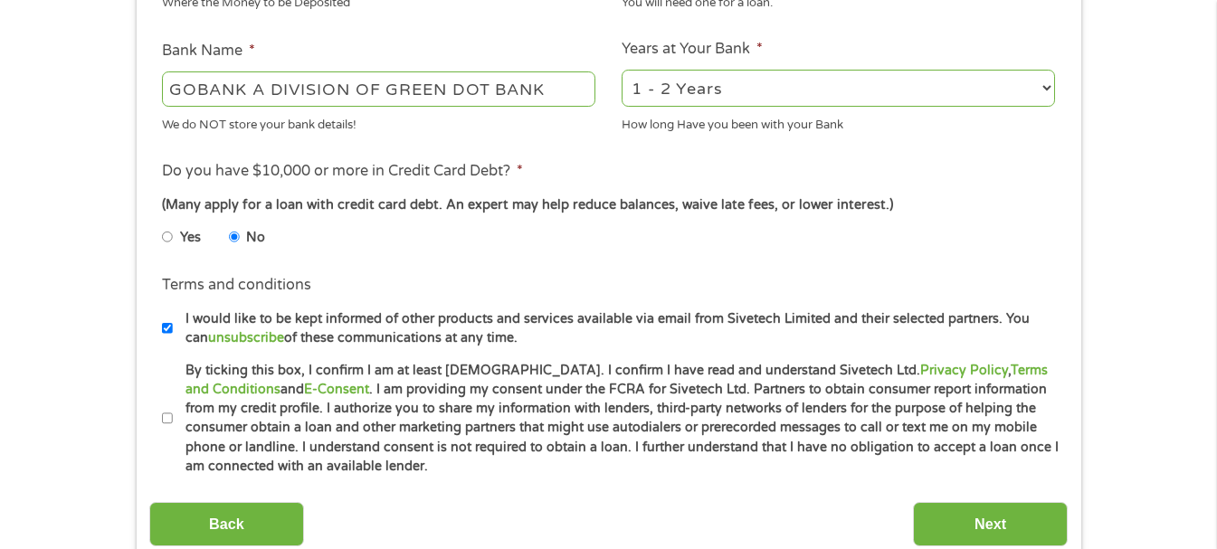
click at [166, 421] on input "By ticking this box, I confirm I am at least [DEMOGRAPHIC_DATA]. I confirm I ha…" at bounding box center [167, 418] width 11 height 29
checkbox input "true"
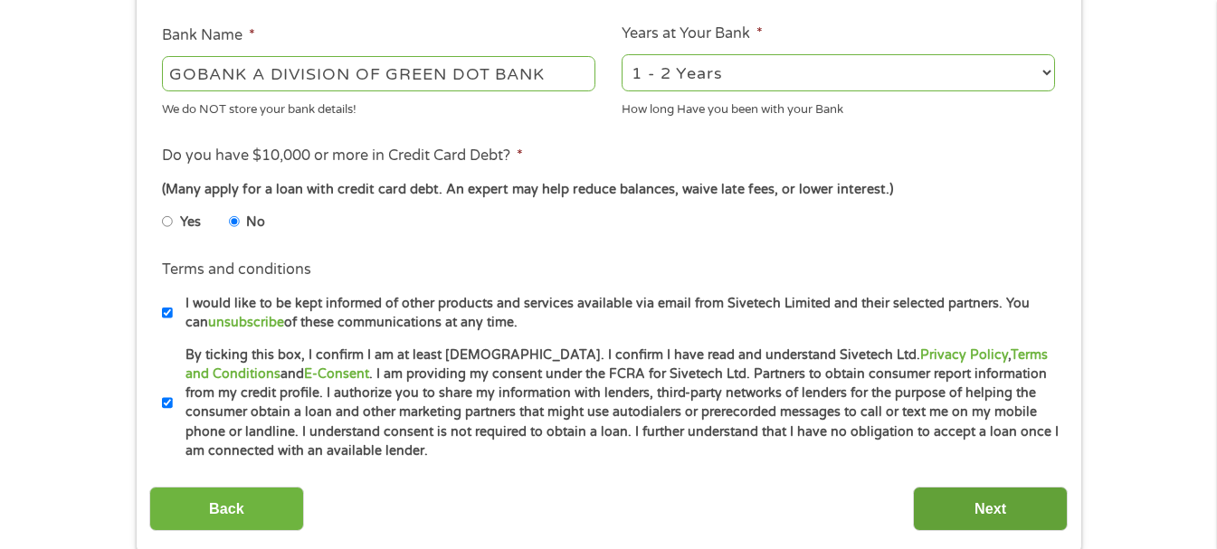
scroll to position [694, 0]
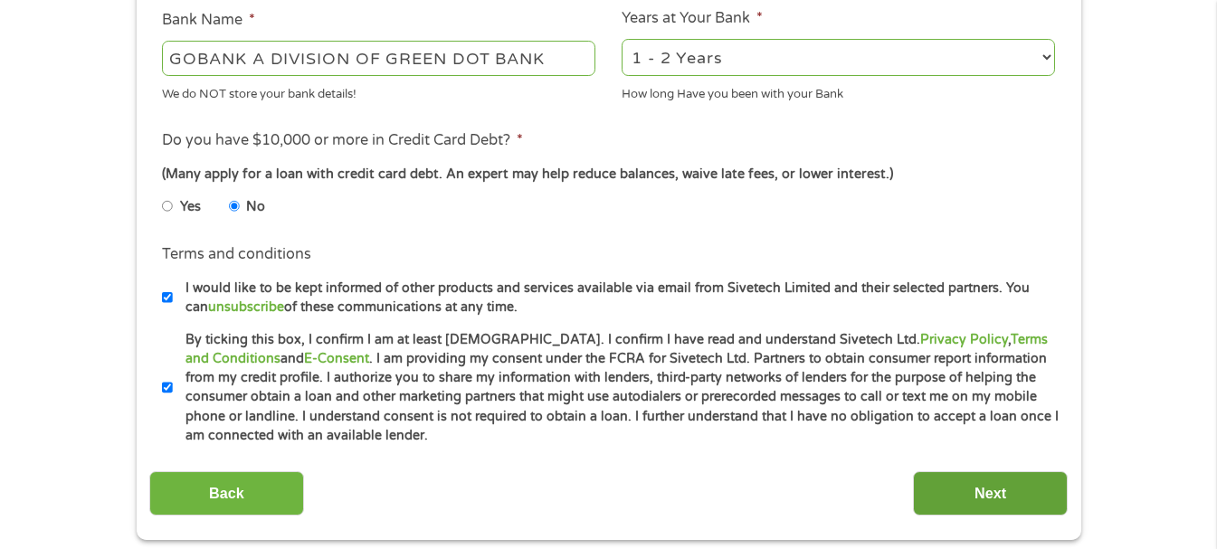
click at [1001, 490] on input "Next" at bounding box center [990, 493] width 155 height 44
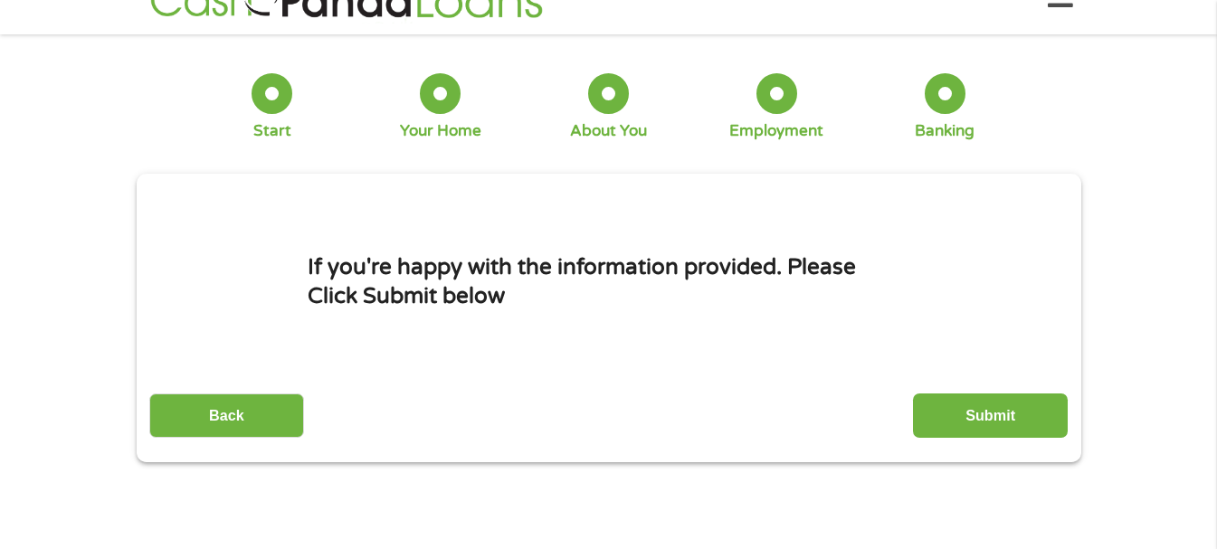
scroll to position [0, 0]
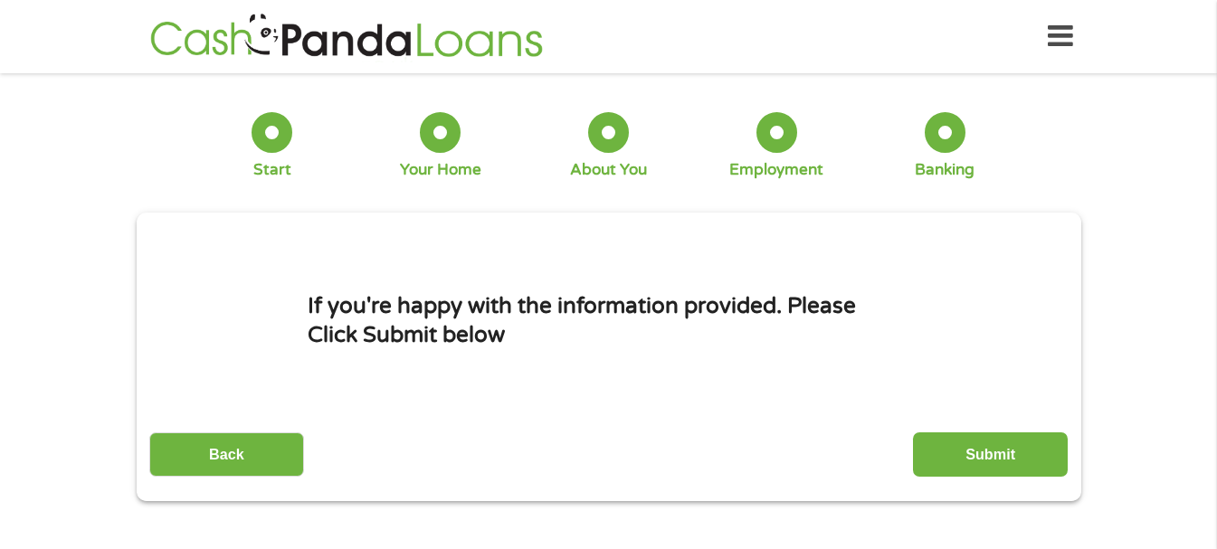
click at [1009, 457] on input "Submit" at bounding box center [990, 454] width 155 height 44
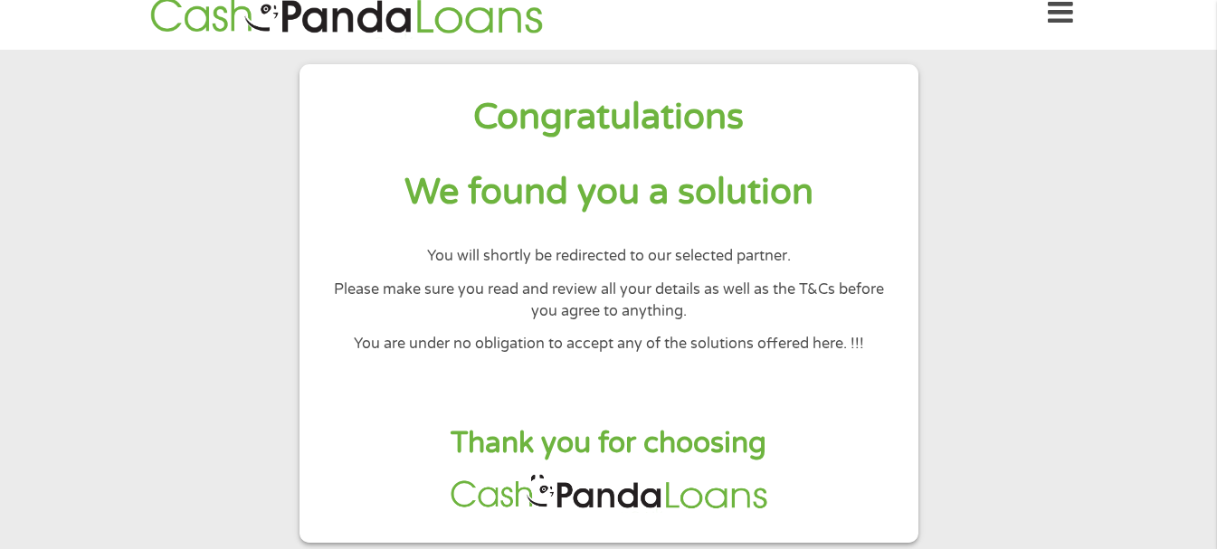
scroll to position [30, 0]
